Goal: Answer question/provide support

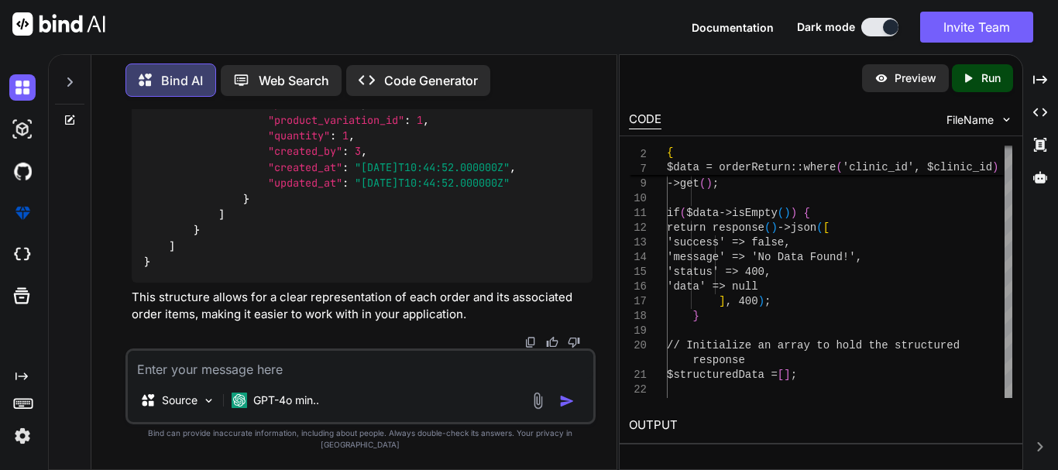
scroll to position [47615, 0]
click at [263, 379] on textarea at bounding box center [360, 365] width 465 height 28
type textarea "o"
click at [440, 379] on textarea "now we need to create the relation to get data" at bounding box center [360, 365] width 465 height 28
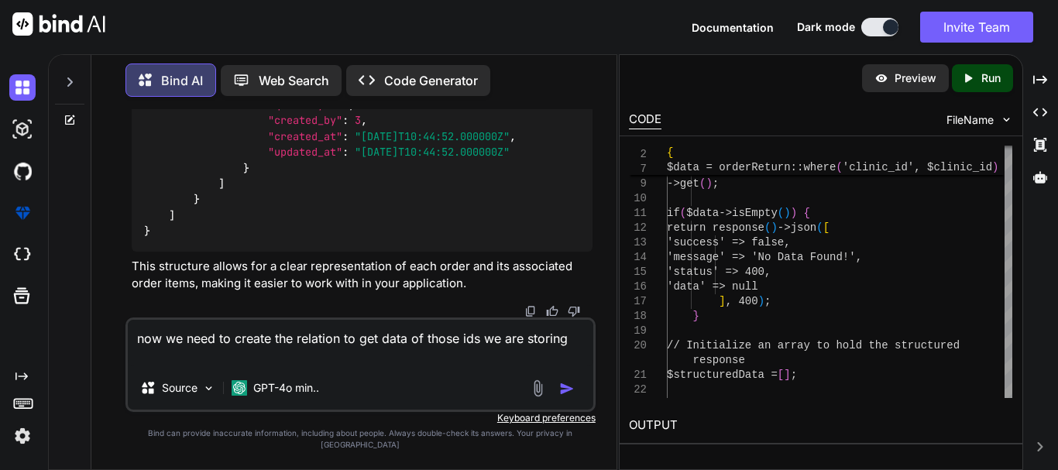
click at [201, 366] on textarea "now we need to create the relation to get data of those ids we are storing" at bounding box center [360, 343] width 465 height 46
drag, startPoint x: 219, startPoint y: 356, endPoint x: 424, endPoint y: 352, distance: 205.3
click at [424, 352] on textarea "now we need to create the relation to get data of those ids we are storing" at bounding box center [360, 343] width 465 height 46
drag, startPoint x: 393, startPoint y: 352, endPoint x: 568, endPoint y: 352, distance: 175.0
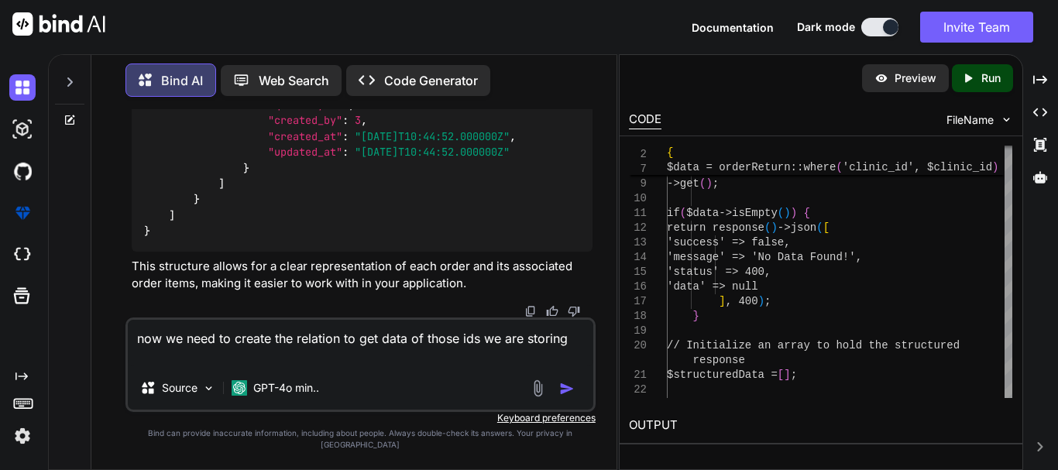
click at [568, 352] on textarea "now we need to create the relation to get data of those ids we are storing" at bounding box center [360, 343] width 465 height 46
click at [410, 366] on textarea "now we need to create the relation to get data of those ids we are storing" at bounding box center [360, 343] width 465 height 46
click at [405, 366] on textarea "now we need to create the relation to get data of those ids we are storing" at bounding box center [360, 343] width 465 height 46
type textarea "now we need to create the relation to get data of those ids we are storing then…"
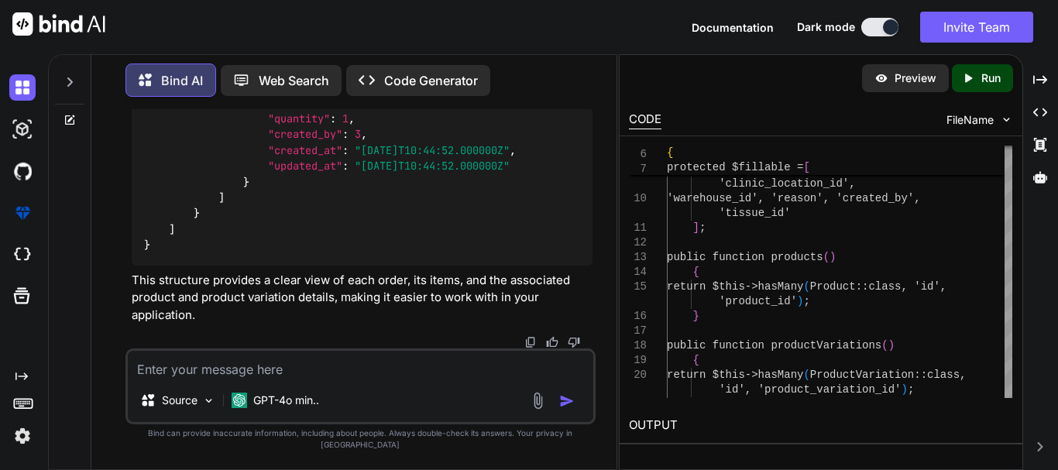
scroll to position [48184, 0]
drag, startPoint x: 239, startPoint y: 215, endPoint x: 307, endPoint y: 224, distance: 68.7
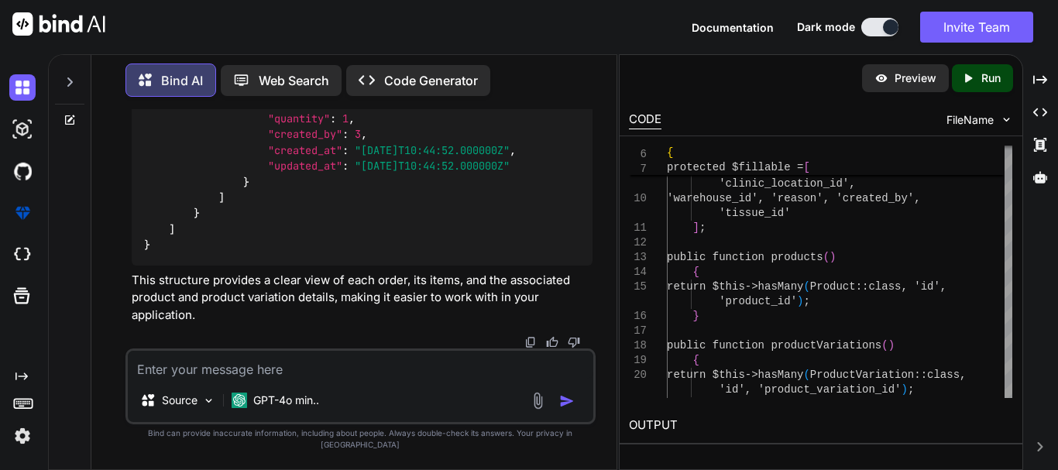
drag, startPoint x: 188, startPoint y: 227, endPoint x: 131, endPoint y: 183, distance: 72.3
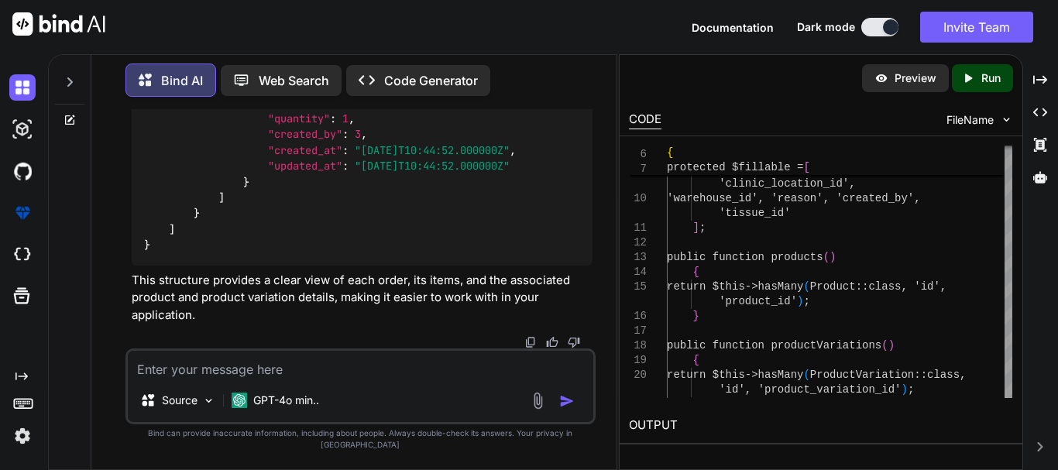
copy code "public function products ( ) { return $this -> hasMany ( Product :: class , 'id…"
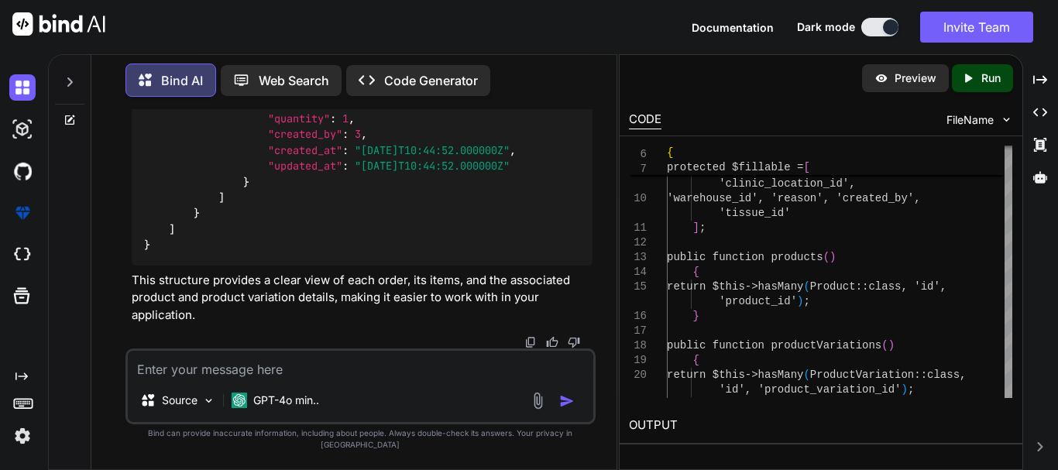
scroll to position [48339, 0]
drag, startPoint x: 184, startPoint y: 307, endPoint x: 117, endPoint y: 177, distance: 145.8
click at [117, 177] on div "You Bind AI To correct and enhance your code for creating a return order based …" at bounding box center [360, 289] width 513 height 360
copy code "public function products ( ) { return $this -> hasMany ( Product :: class , 'id…"
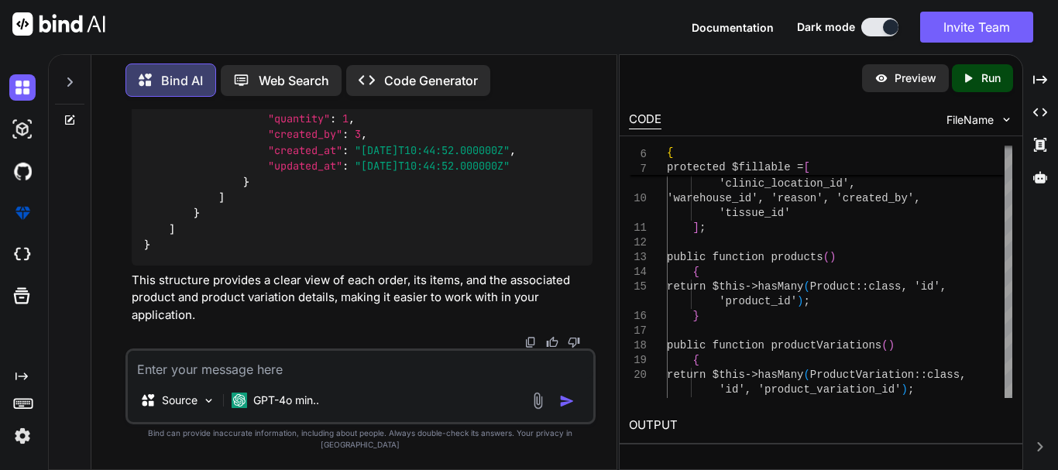
scroll to position [48649, 0]
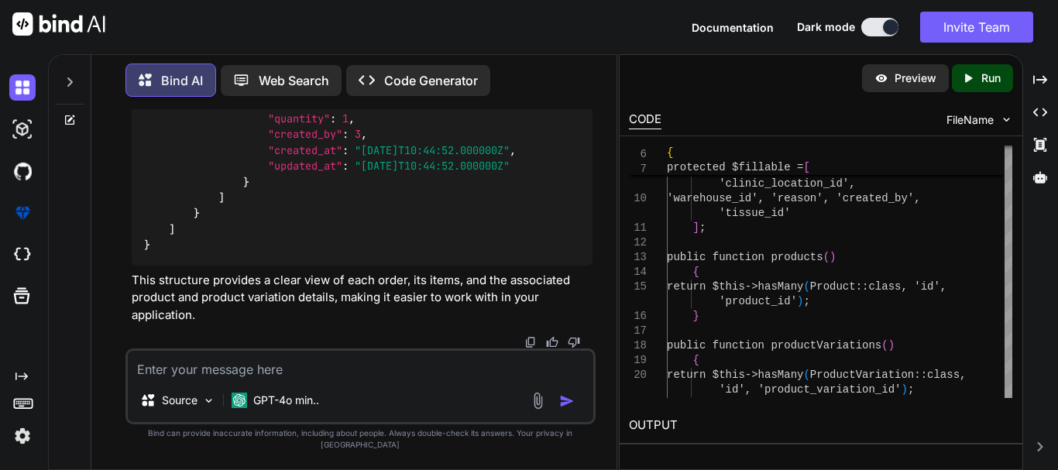
drag, startPoint x: 194, startPoint y: 297, endPoint x: 137, endPoint y: 251, distance: 72.7
copy code "public function orderReturns ( ) { return $this -> hasMany ( OrderReturn :: cla…"
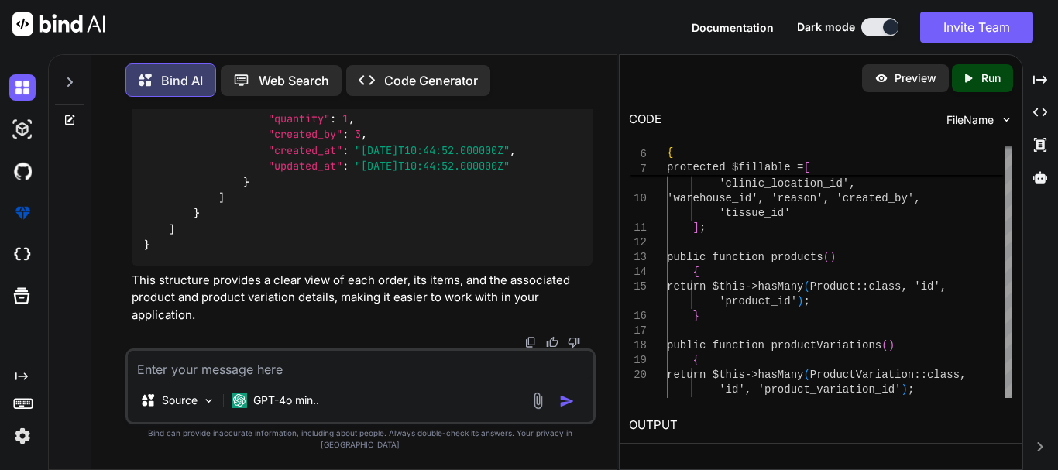
drag, startPoint x: 232, startPoint y: 301, endPoint x: 240, endPoint y: 301, distance: 8.5
drag, startPoint x: 180, startPoint y: 295, endPoint x: 131, endPoint y: 245, distance: 70.1
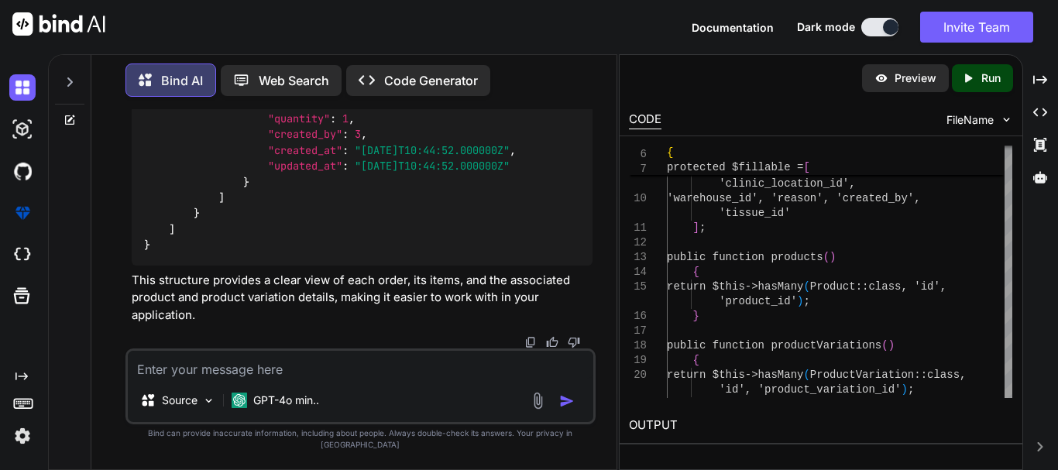
drag, startPoint x: 180, startPoint y: 294, endPoint x: 125, endPoint y: 248, distance: 72.0
click at [125, 248] on div "You Bind AI To correct and enhance your code for creating a return order based …" at bounding box center [360, 289] width 470 height 360
copy code "public function orderReturns ( ) { return $this -> hasMany ( OrderReturn :: cla…"
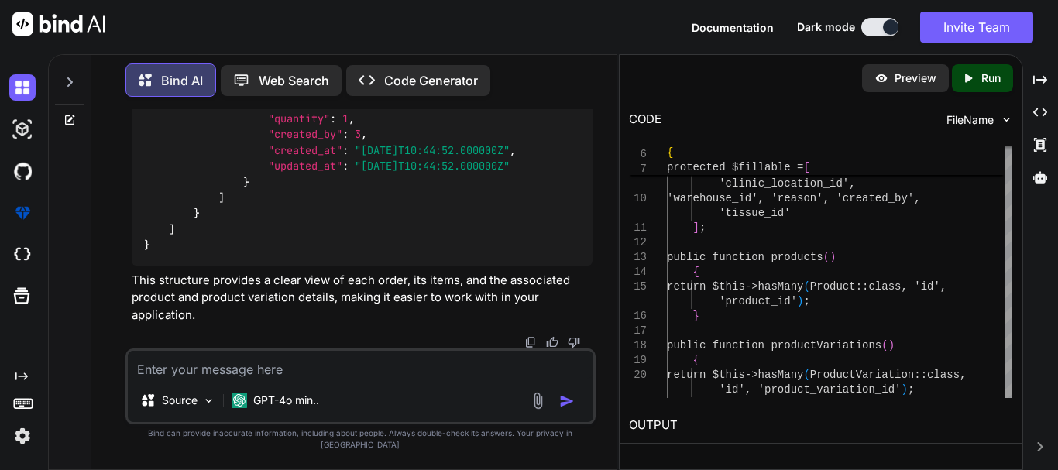
click at [374, 373] on textarea at bounding box center [360, 365] width 465 height 28
paste textarea ""all_product": [], "all_product_variations": []"
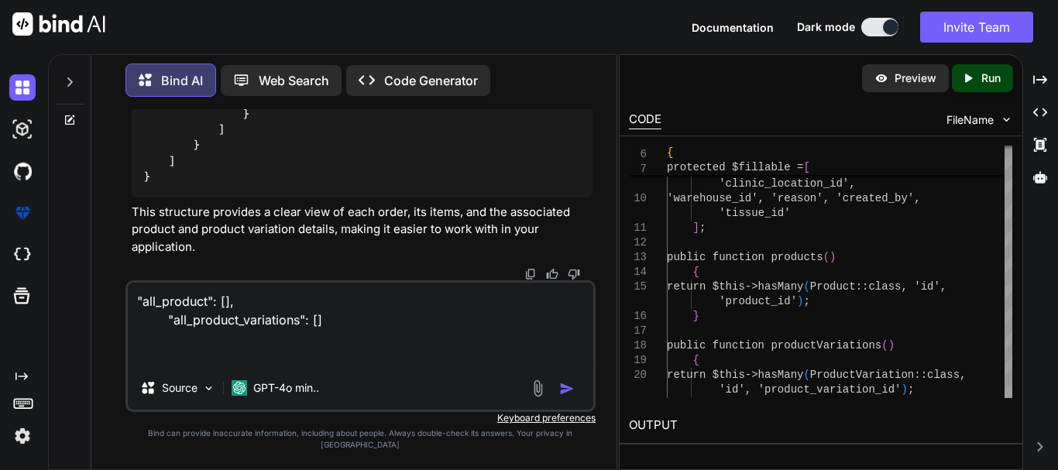
click at [346, 378] on div ""all_product": [], "all_product_variations": [] Source GPT-4o min.." at bounding box center [360, 346] width 470 height 132
click at [331, 366] on textarea ""all_product": [], "all_product_variations": []" at bounding box center [360, 325] width 465 height 84
type textarea ""all_product": [], "all_product_variations": [] relation not giving data"
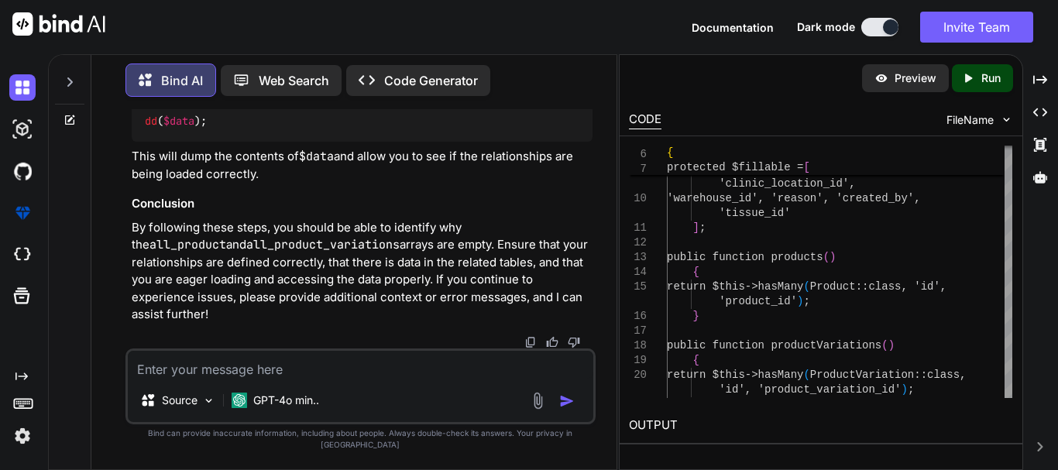
scroll to position [52166, 0]
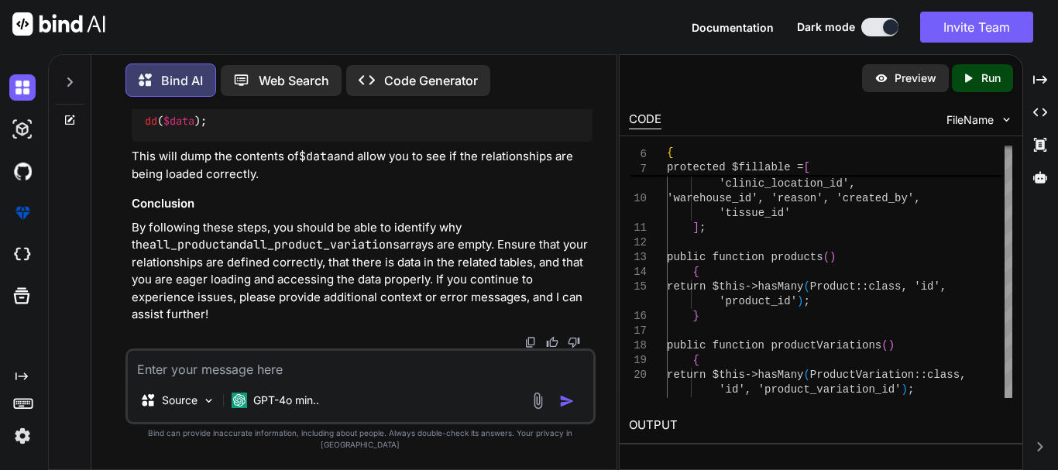
click at [364, 370] on textarea at bounding box center [360, 365] width 465 height 28
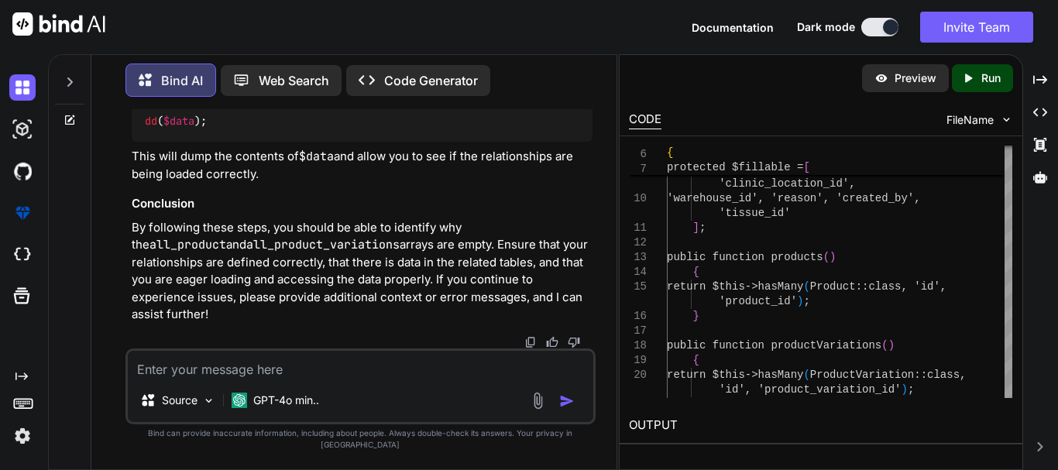
paste textarea "<?php namespace App\Models; use Illuminate\Database\Eloquent\Model; use Illumin…"
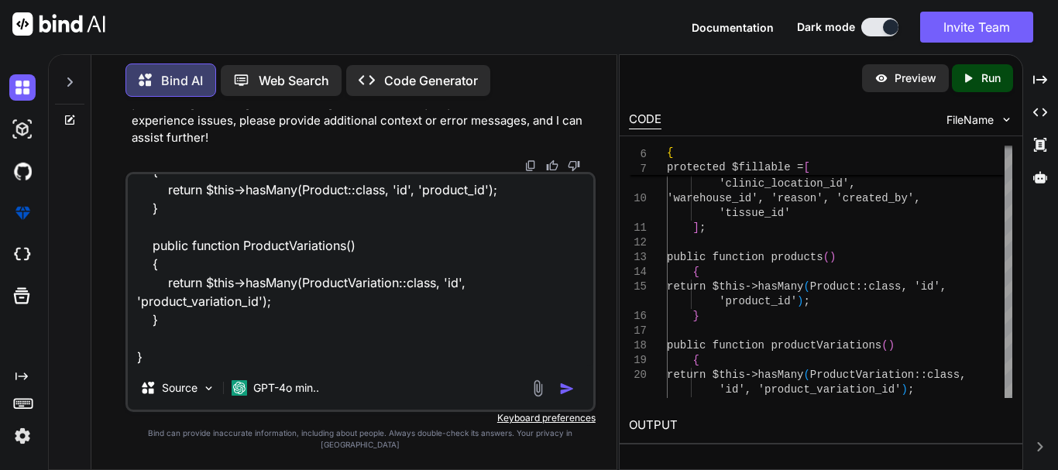
scroll to position [617, 0]
click at [234, 366] on textarea "<?php namespace App\Models; use Illuminate\Database\Eloquent\Model; use Illumin…" at bounding box center [360, 270] width 465 height 192
click at [233, 366] on textarea "<?php namespace App\Models; use Illuminate\Database\Eloquent\Model; use Illumin…" at bounding box center [360, 270] width 465 height 192
paste textarea "<?php namespace App\Models; use Illuminate\Database\Eloquent\Model; use Illumin…"
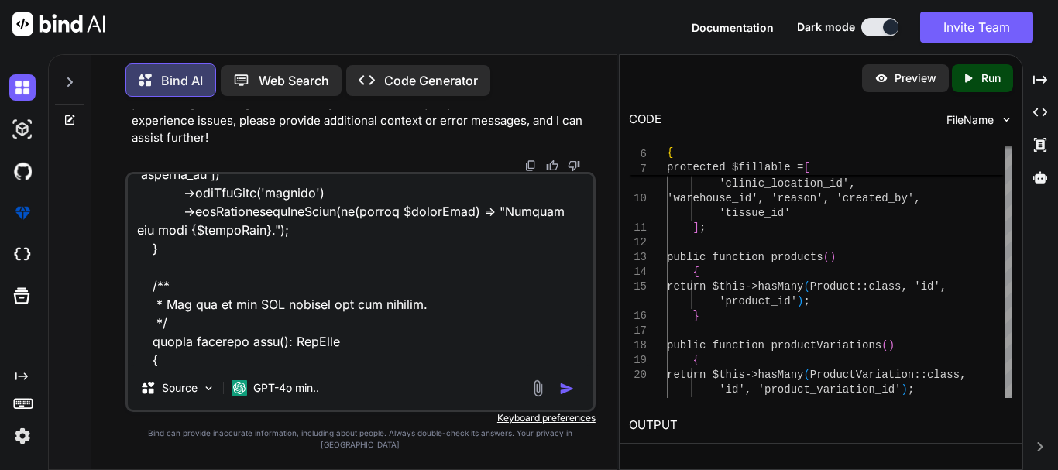
scroll to position [1750, 0]
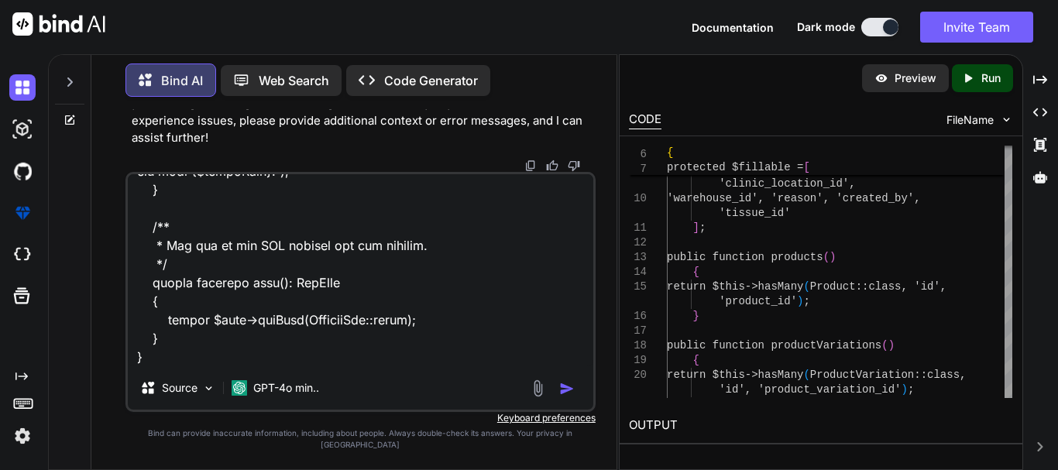
click at [194, 292] on textarea at bounding box center [360, 270] width 465 height 192
drag, startPoint x: 176, startPoint y: 332, endPoint x: 124, endPoint y: 223, distance: 120.9
click at [124, 223] on div "You Bind AI To correct and enhance your code for creating a return order based …" at bounding box center [360, 289] width 513 height 360
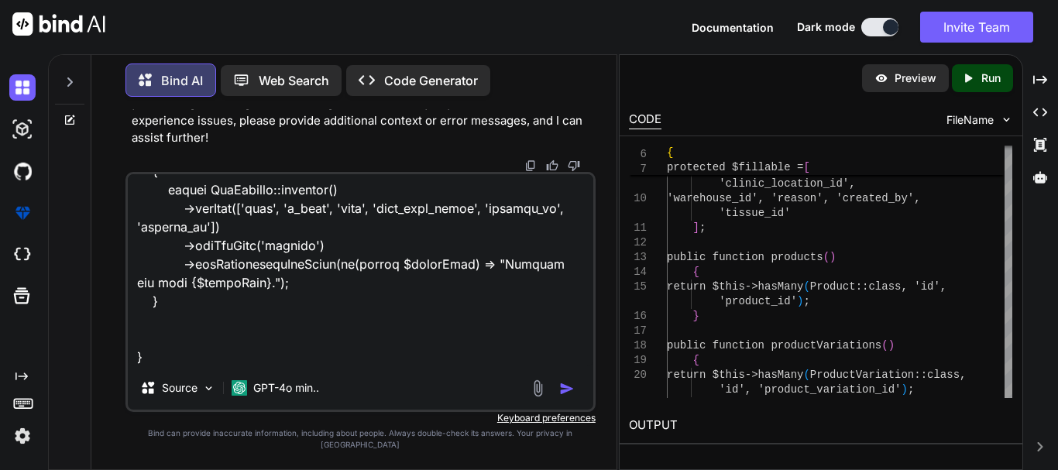
scroll to position [1639, 0]
drag, startPoint x: 163, startPoint y: 318, endPoint x: 124, endPoint y: 228, distance: 97.4
click at [124, 228] on div "You Bind AI To correct and enhance your code for creating a return order based …" at bounding box center [360, 289] width 513 height 360
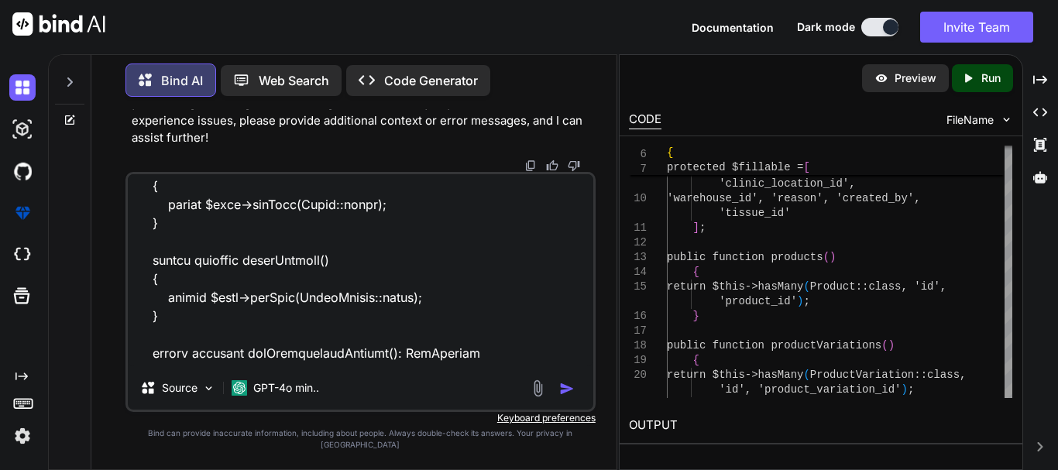
scroll to position [1407, 0]
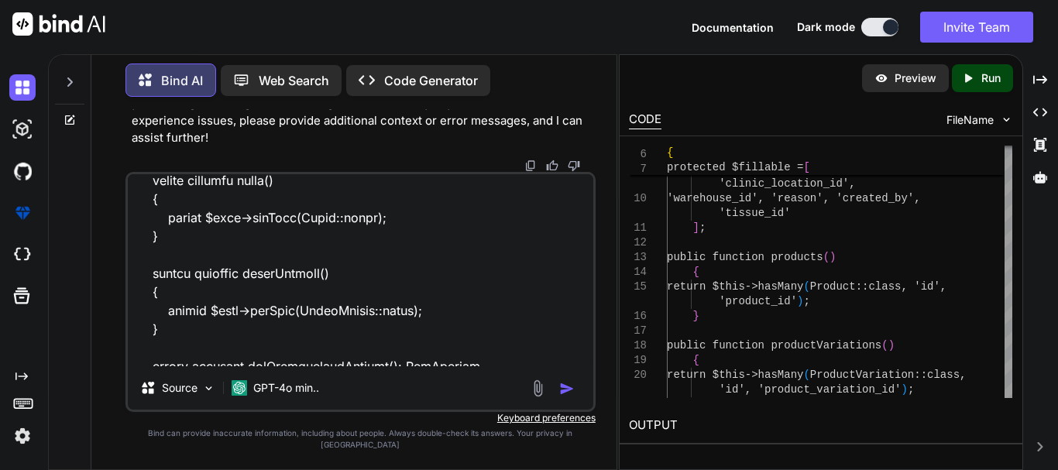
drag, startPoint x: 141, startPoint y: 358, endPoint x: 177, endPoint y: 362, distance: 35.8
click at [141, 359] on textarea at bounding box center [360, 270] width 465 height 192
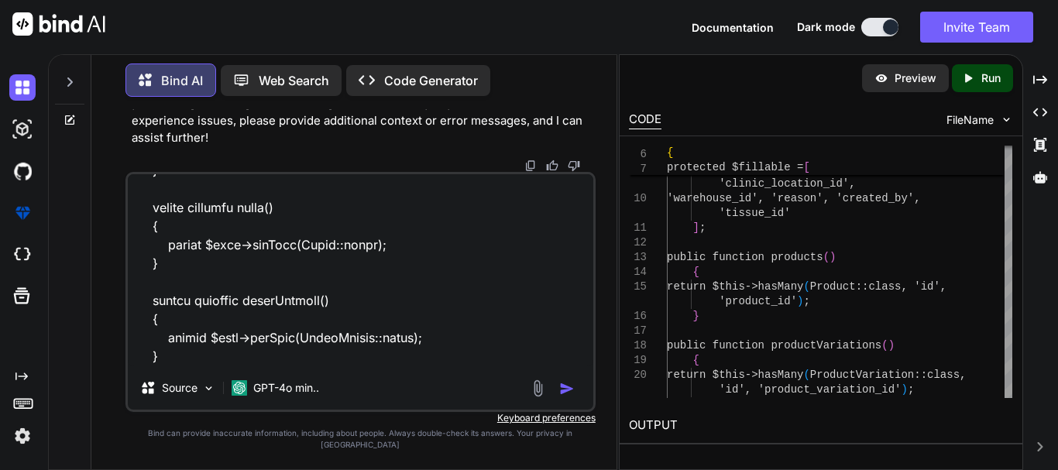
scroll to position [1357, 0]
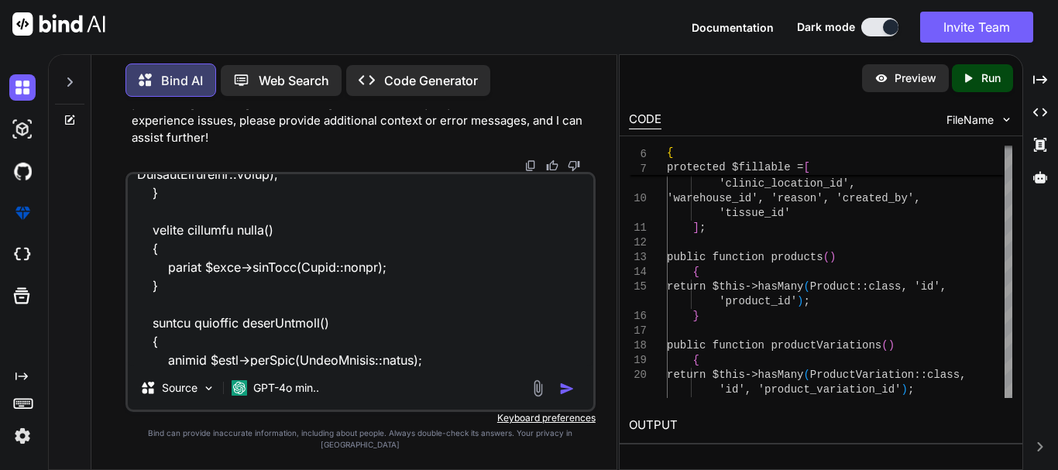
drag, startPoint x: 204, startPoint y: 312, endPoint x: 136, endPoint y: 238, distance: 101.4
click at [136, 238] on textarea at bounding box center [360, 270] width 465 height 192
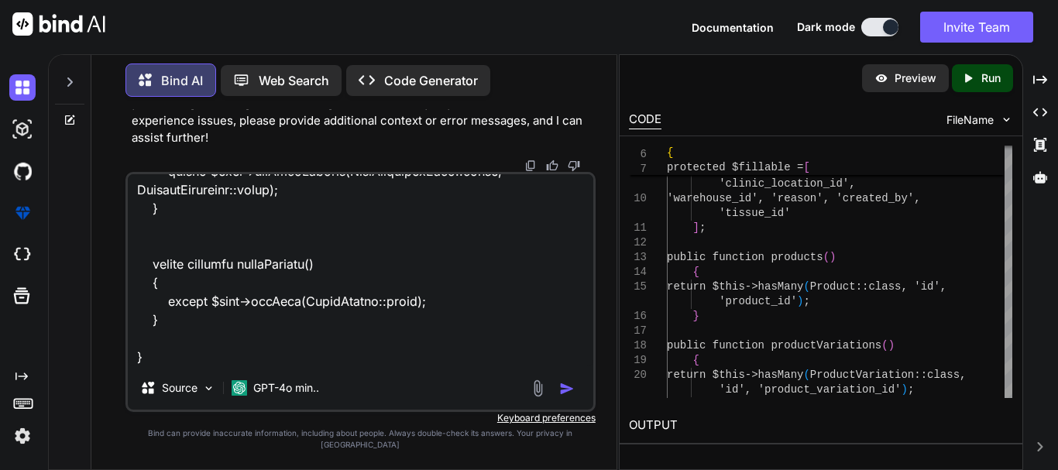
scroll to position [1280, 0]
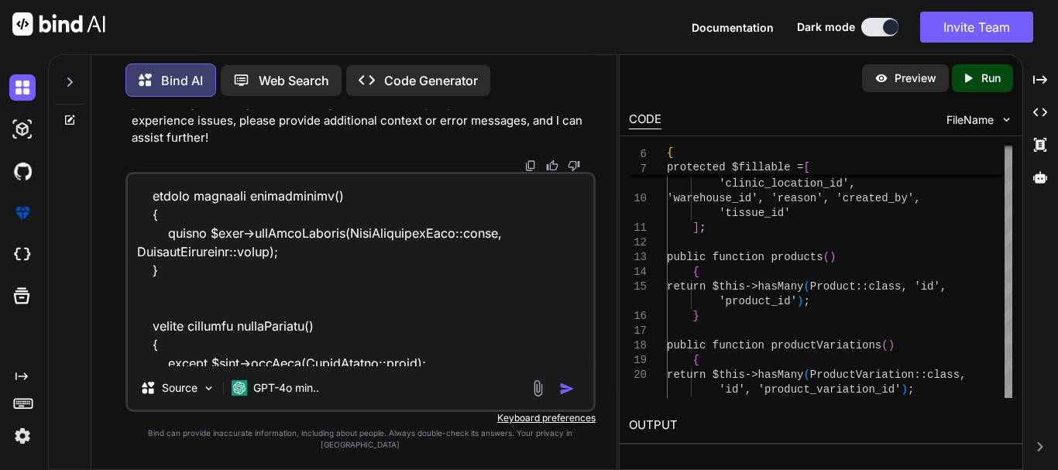
drag, startPoint x: 139, startPoint y: 273, endPoint x: 112, endPoint y: 215, distance: 64.1
click at [112, 215] on div "You Bind AI To correct and enhance your code for creating a return order based …" at bounding box center [360, 289] width 513 height 360
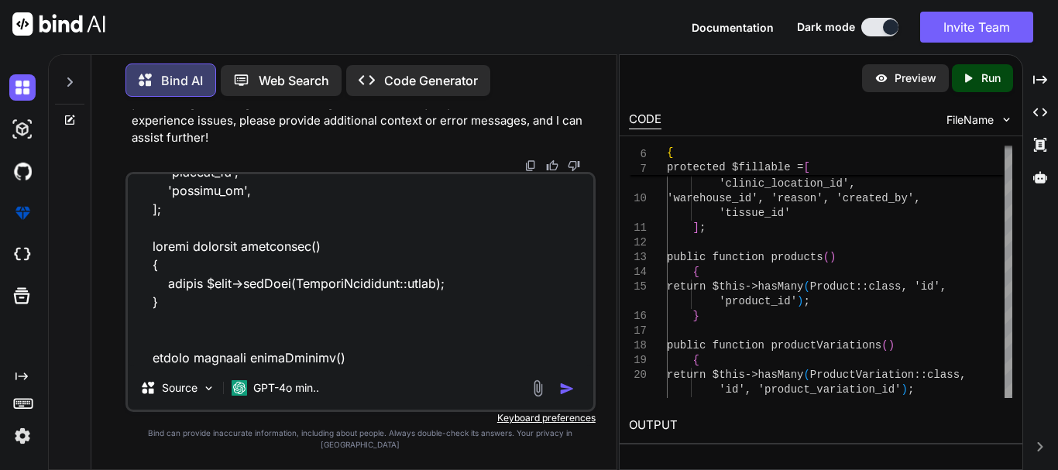
scroll to position [1168, 0]
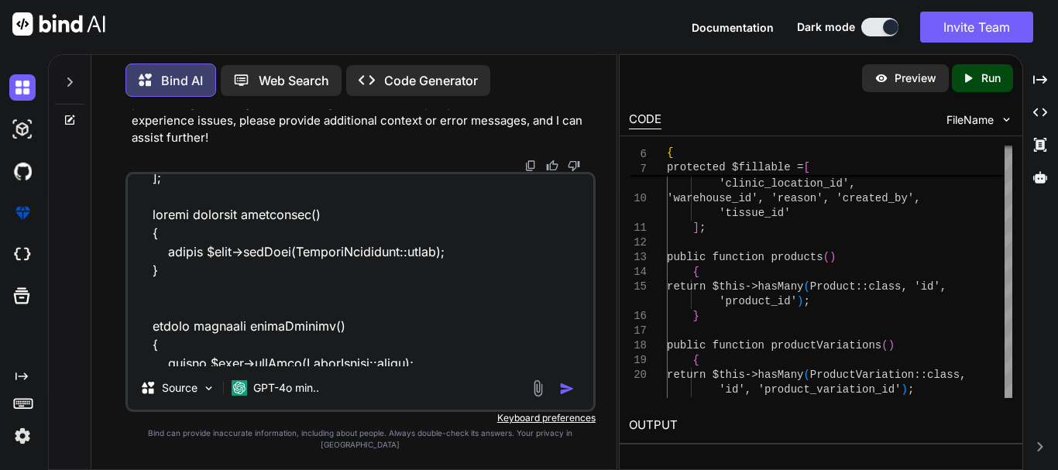
drag, startPoint x: 167, startPoint y: 315, endPoint x: 138, endPoint y: 208, distance: 111.4
click at [138, 208] on textarea at bounding box center [360, 270] width 465 height 192
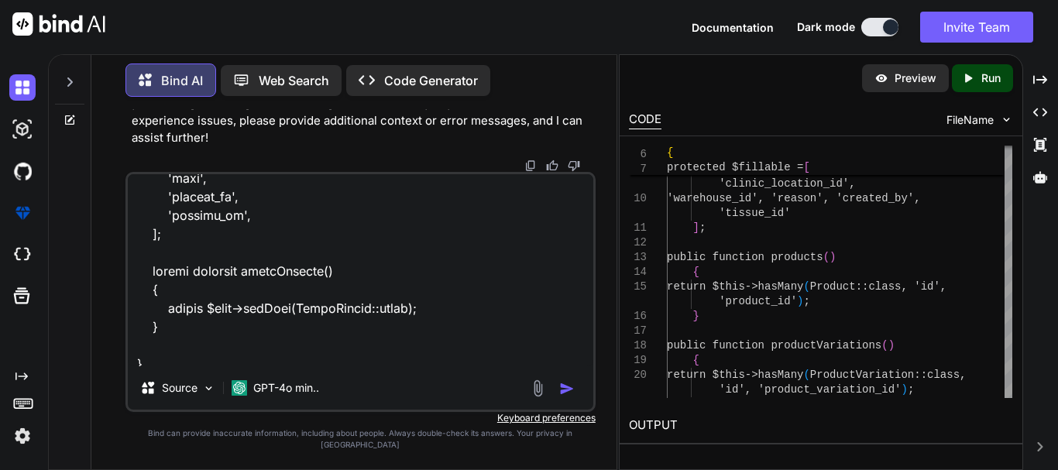
scroll to position [1137, 0]
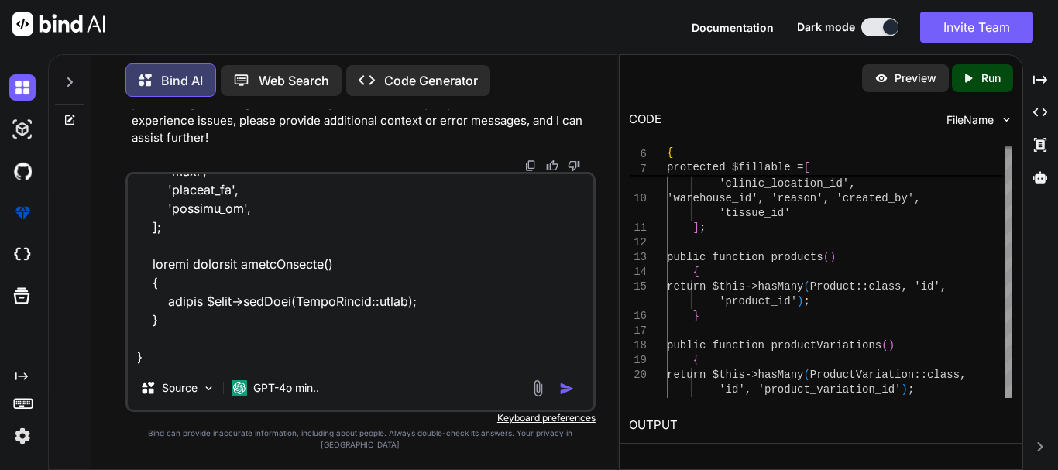
click at [180, 349] on textarea at bounding box center [360, 270] width 465 height 192
click at [231, 366] on textarea at bounding box center [360, 270] width 465 height 192
paste textarea "<?php namespace App\Models; use Illuminate\Database\Eloquent\Model; use Illumin…"
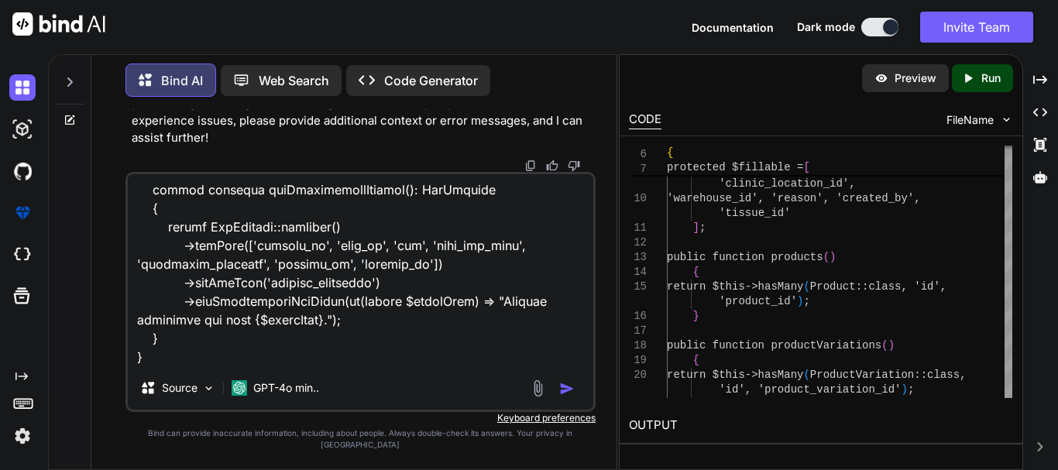
scroll to position [2308, 0]
drag, startPoint x: 176, startPoint y: 329, endPoint x: 109, endPoint y: 207, distance: 139.3
click at [109, 207] on div "You Bind AI To correct and enhance your code for creating a return order based …" at bounding box center [360, 289] width 513 height 360
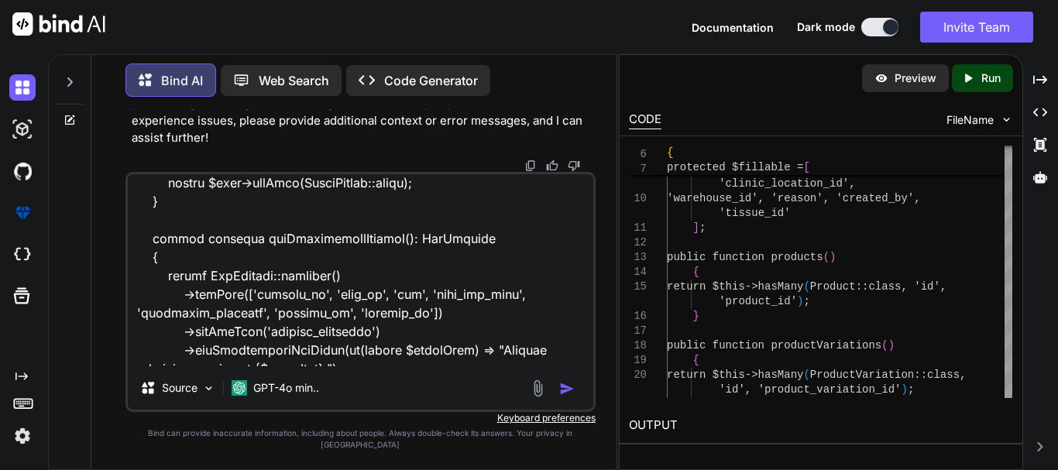
scroll to position [2153, 0]
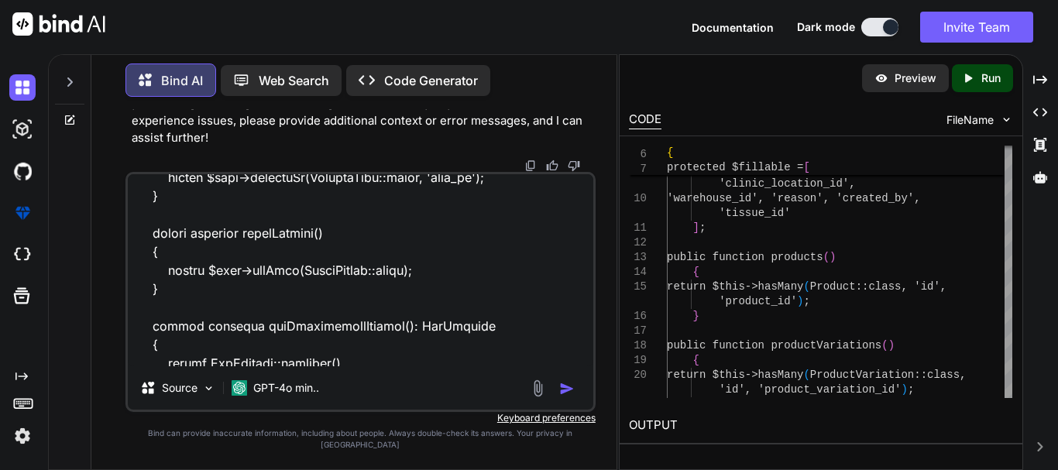
click at [154, 320] on textarea at bounding box center [360, 270] width 465 height 192
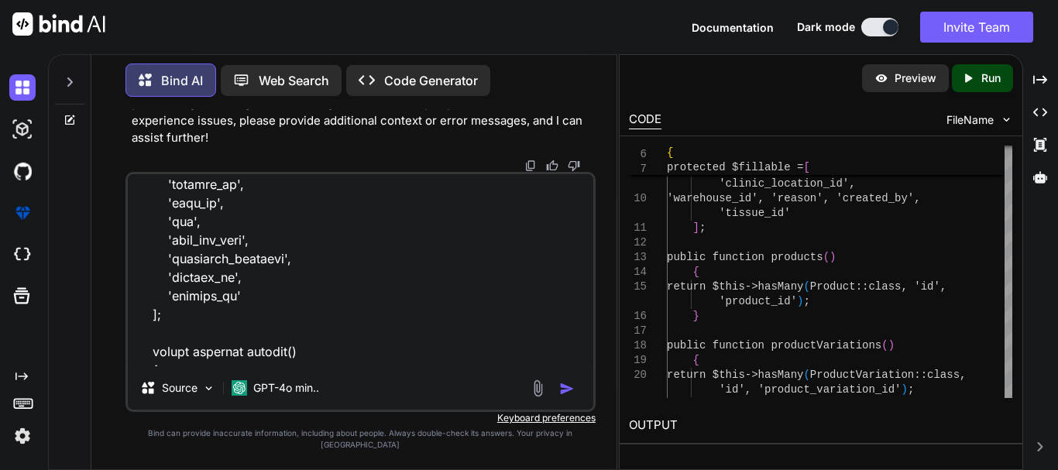
scroll to position [1648, 0]
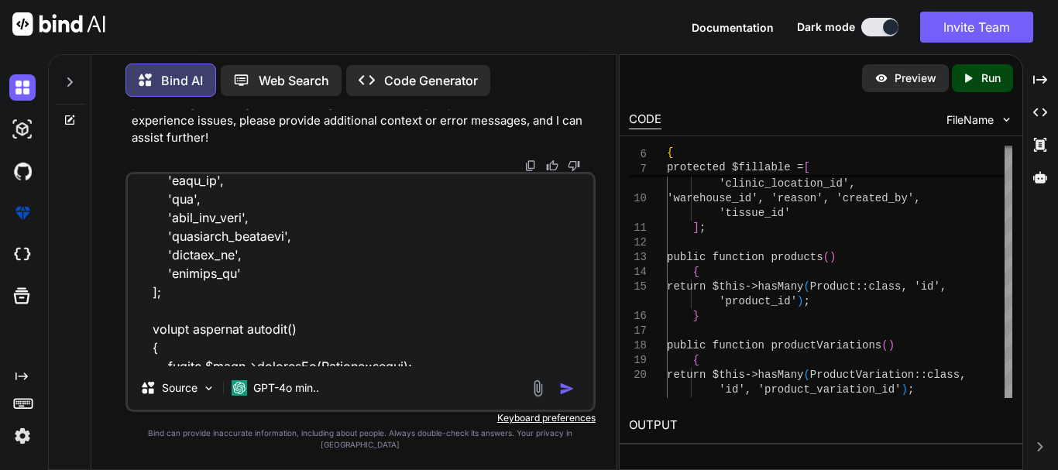
drag, startPoint x: 177, startPoint y: 315, endPoint x: 125, endPoint y: 330, distance: 54.7
click at [125, 330] on div "Source GPT-4o min.." at bounding box center [360, 292] width 470 height 240
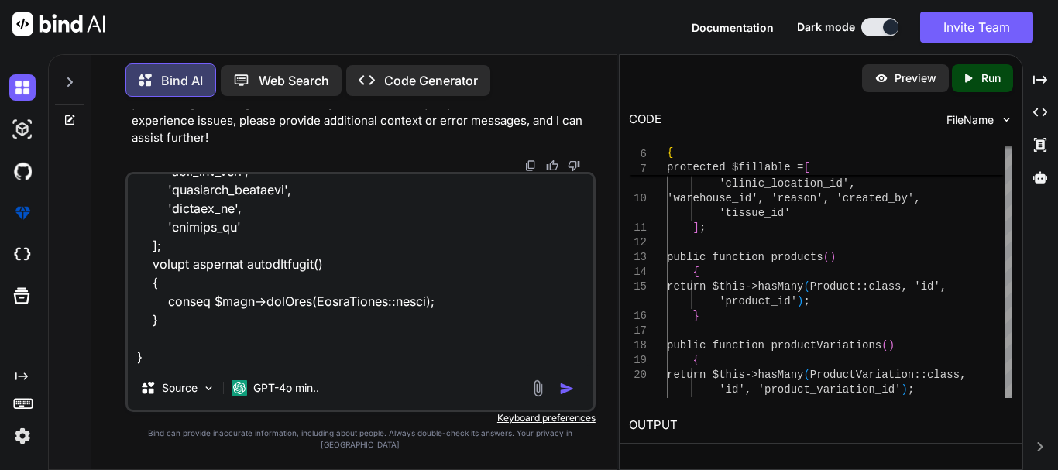
scroll to position [1713, 0]
click at [190, 366] on textarea at bounding box center [360, 270] width 465 height 192
click at [187, 366] on textarea at bounding box center [360, 270] width 465 height 192
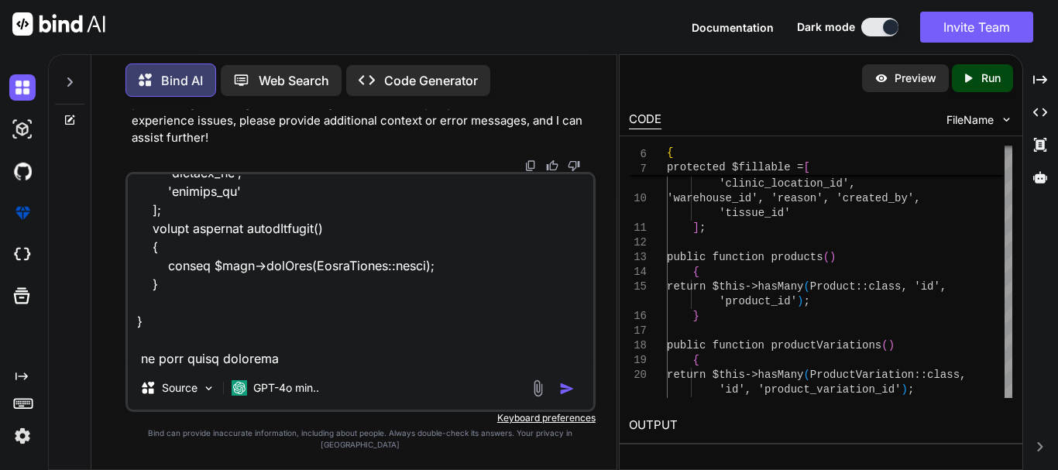
type textarea "<?php namespace App\Models; use Illuminate\Database\Eloquent\Model; use Illumin…"
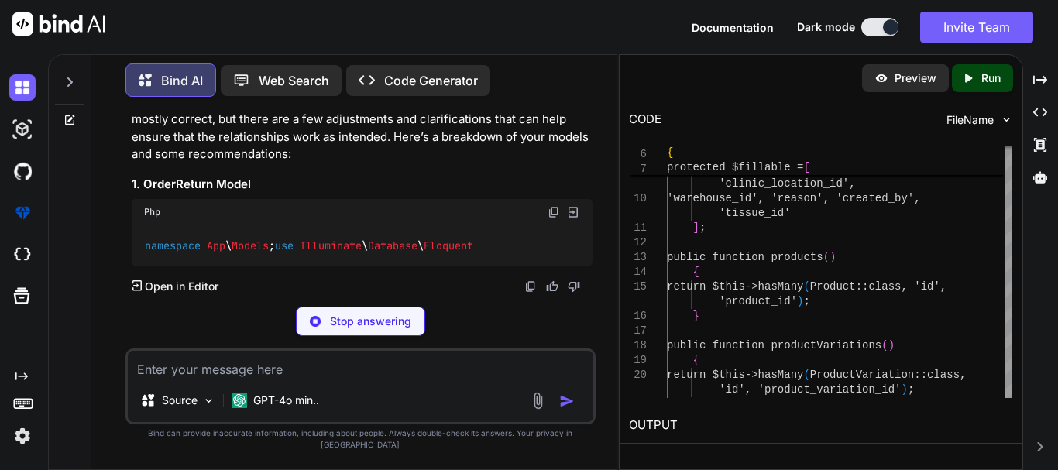
scroll to position [54068, 0]
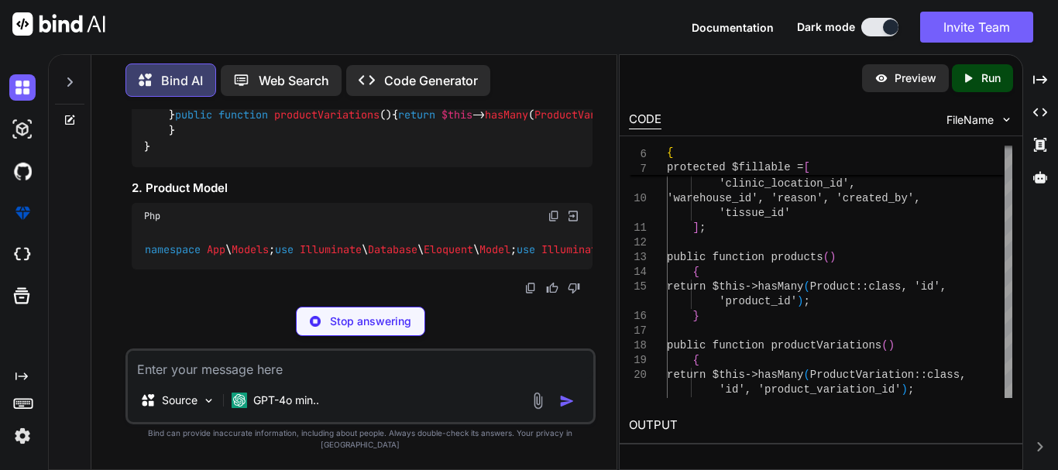
drag, startPoint x: 163, startPoint y: 239, endPoint x: 193, endPoint y: 237, distance: 29.5
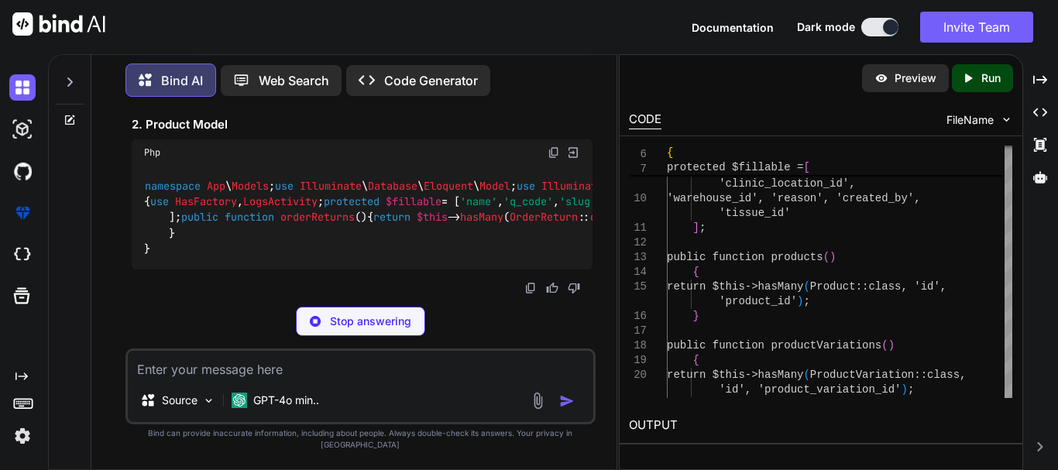
drag, startPoint x: 225, startPoint y: 233, endPoint x: 298, endPoint y: 235, distance: 73.6
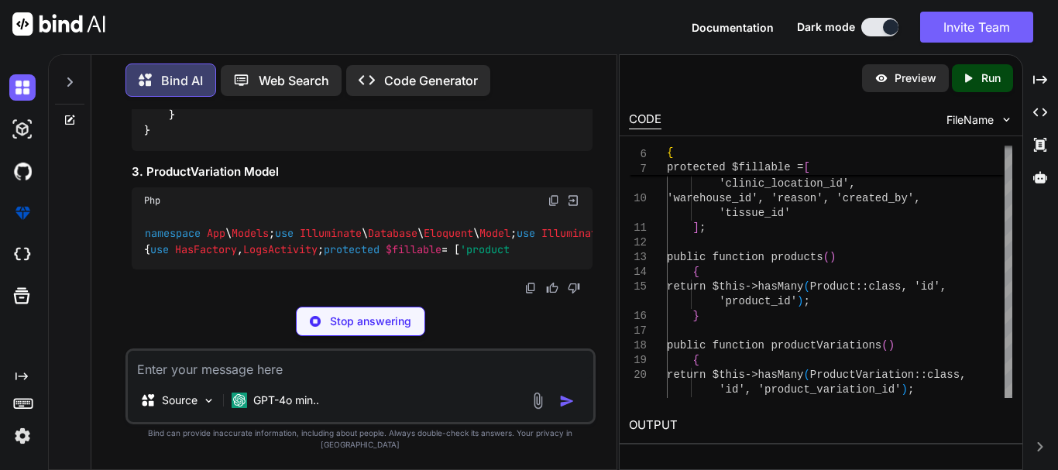
drag, startPoint x: 353, startPoint y: 237, endPoint x: 480, endPoint y: 230, distance: 127.2
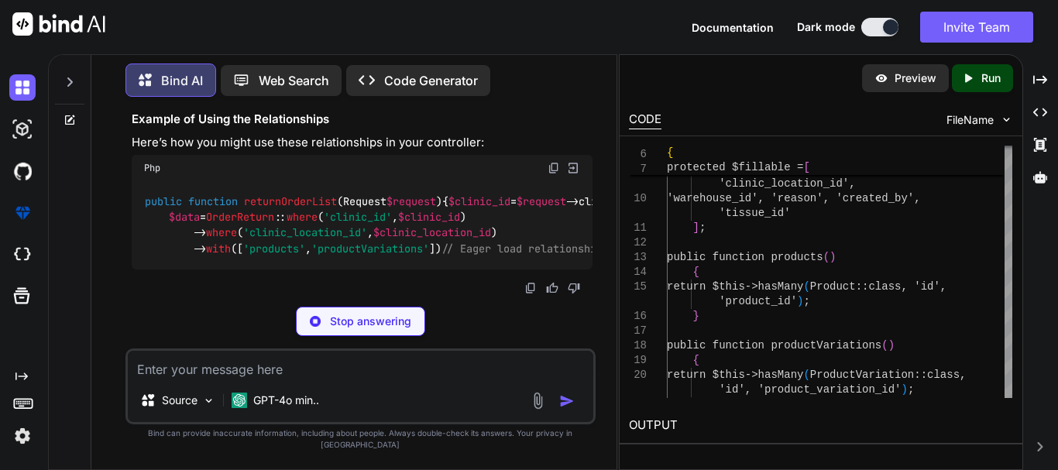
scroll to position [54688, 0]
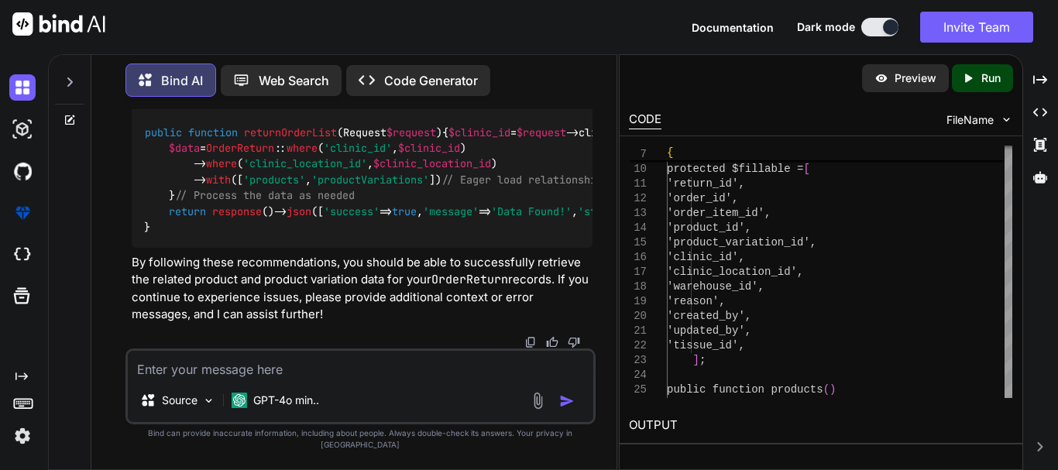
scroll to position [54610, 0]
drag, startPoint x: 191, startPoint y: 326, endPoint x: 129, endPoint y: 207, distance: 134.4
click at [129, 207] on div "You Bind AI To correct and enhance your code for creating a return order based …" at bounding box center [362, 228] width 467 height 239
copy code "public function products ( ) { return $this -> hasMany ( Product :: class , 'id…"
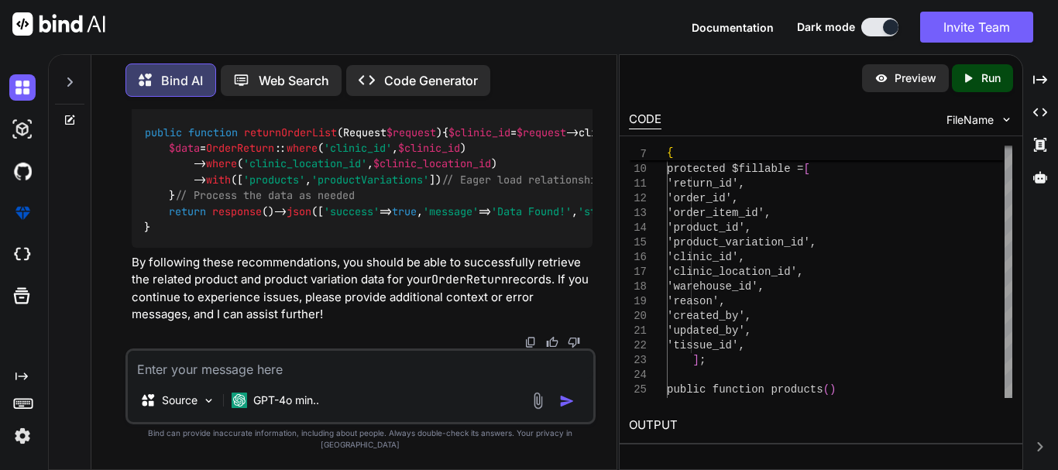
scroll to position [55152, 0]
drag, startPoint x: 186, startPoint y: 246, endPoint x: 143, endPoint y: 200, distance: 63.0
copy code "public function orderReturns ( ) { return $this -> hasMany ( OrderReturn :: cla…"
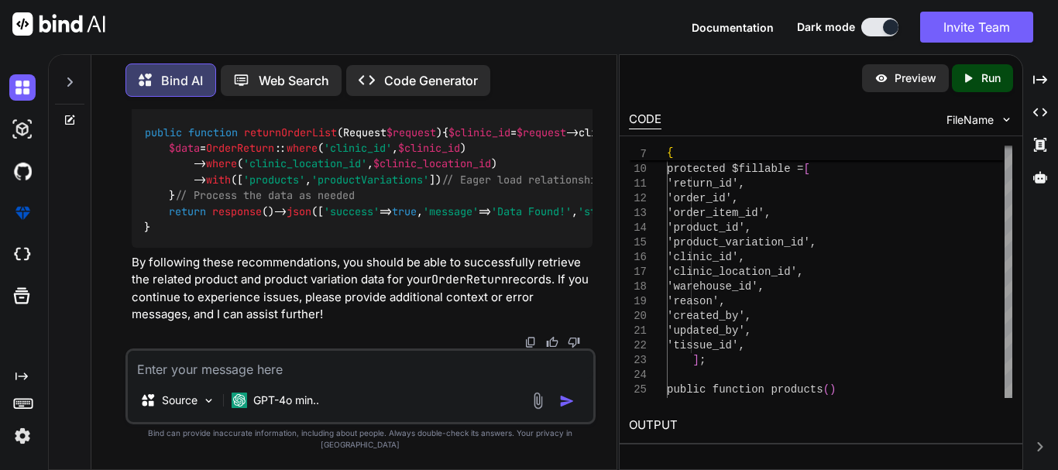
drag, startPoint x: 182, startPoint y: 247, endPoint x: 137, endPoint y: 206, distance: 60.9
copy code "public function orderReturns ( ) { return $this -> hasMany ( OrderReturn :: cla…"
drag, startPoint x: 187, startPoint y: 280, endPoint x: 134, endPoint y: 233, distance: 70.8
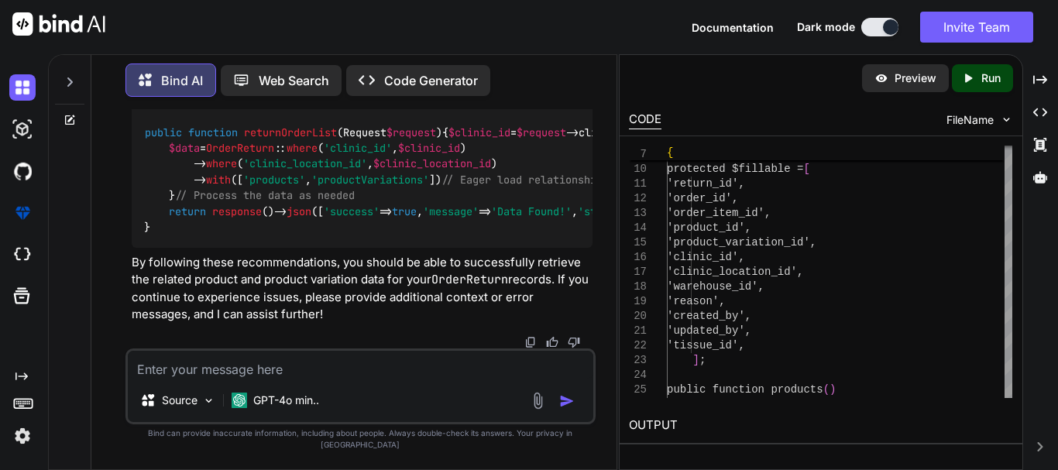
copy code "public function orderReturns ( ) { return $this -> hasMany ( OrderReturn :: cla…"
